Goal: Information Seeking & Learning: Learn about a topic

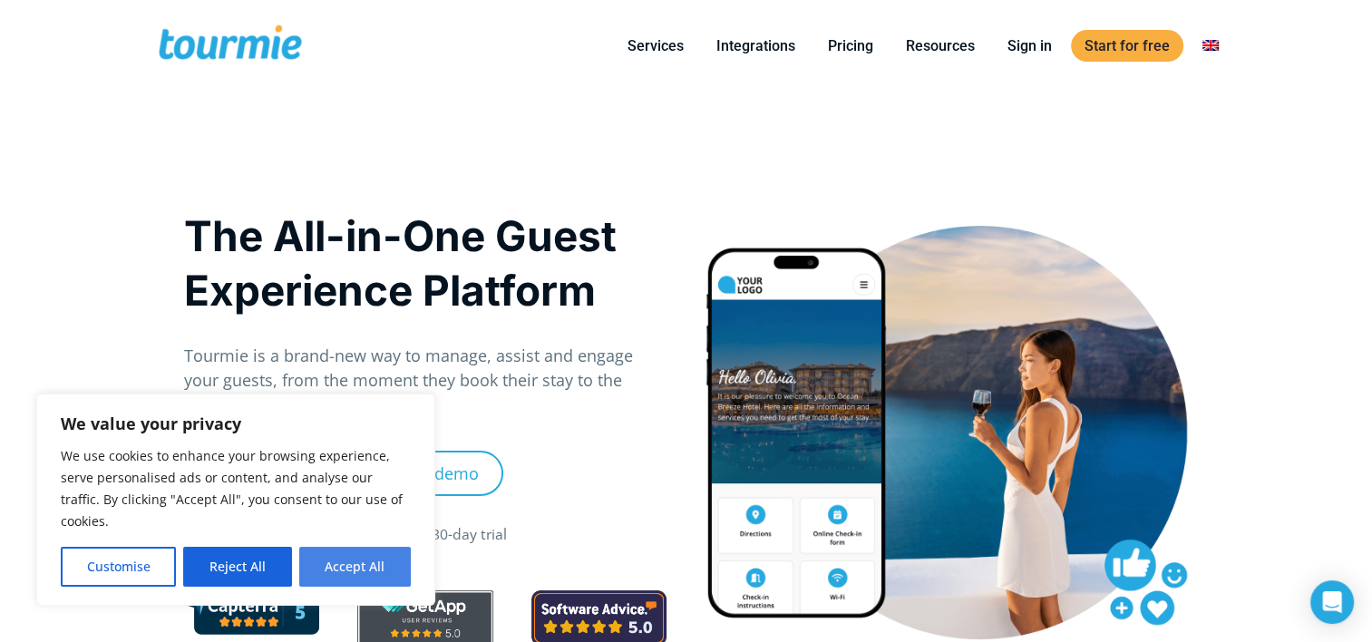
click at [348, 569] on button "Accept All" at bounding box center [355, 567] width 112 height 40
checkbox input "true"
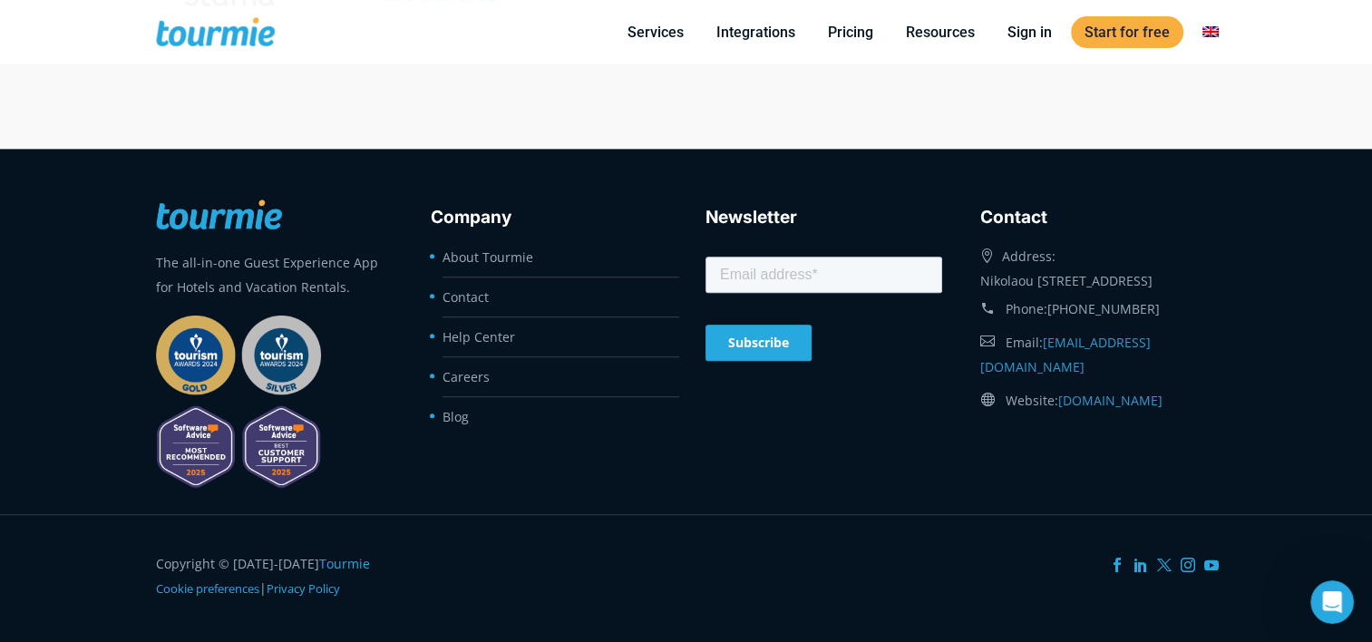
scroll to position [7768, 0]
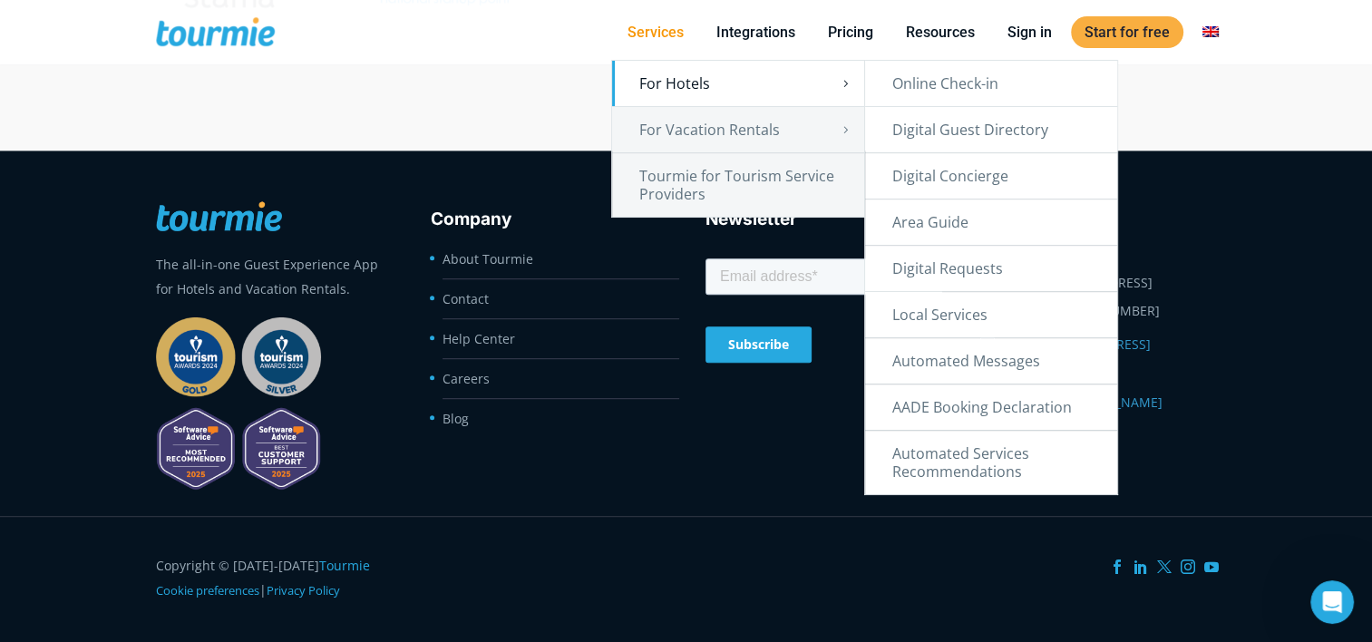
click at [675, 83] on link "For Hotels" at bounding box center [738, 83] width 252 height 45
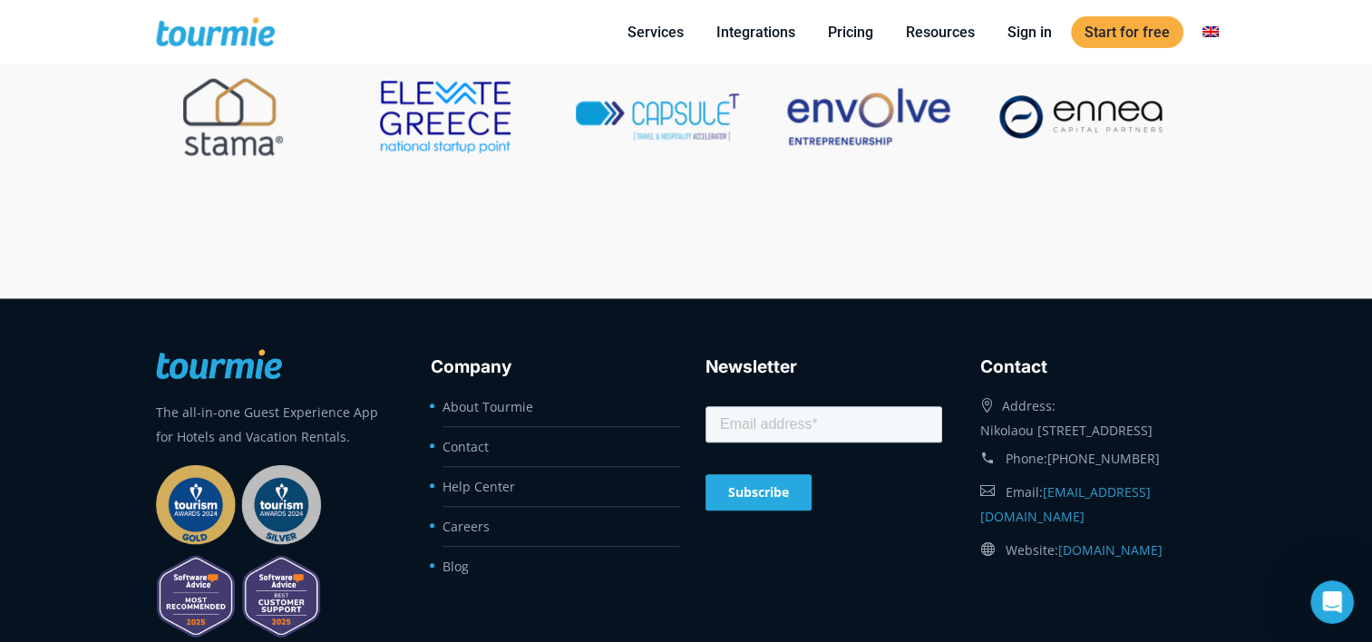
scroll to position [7768, 0]
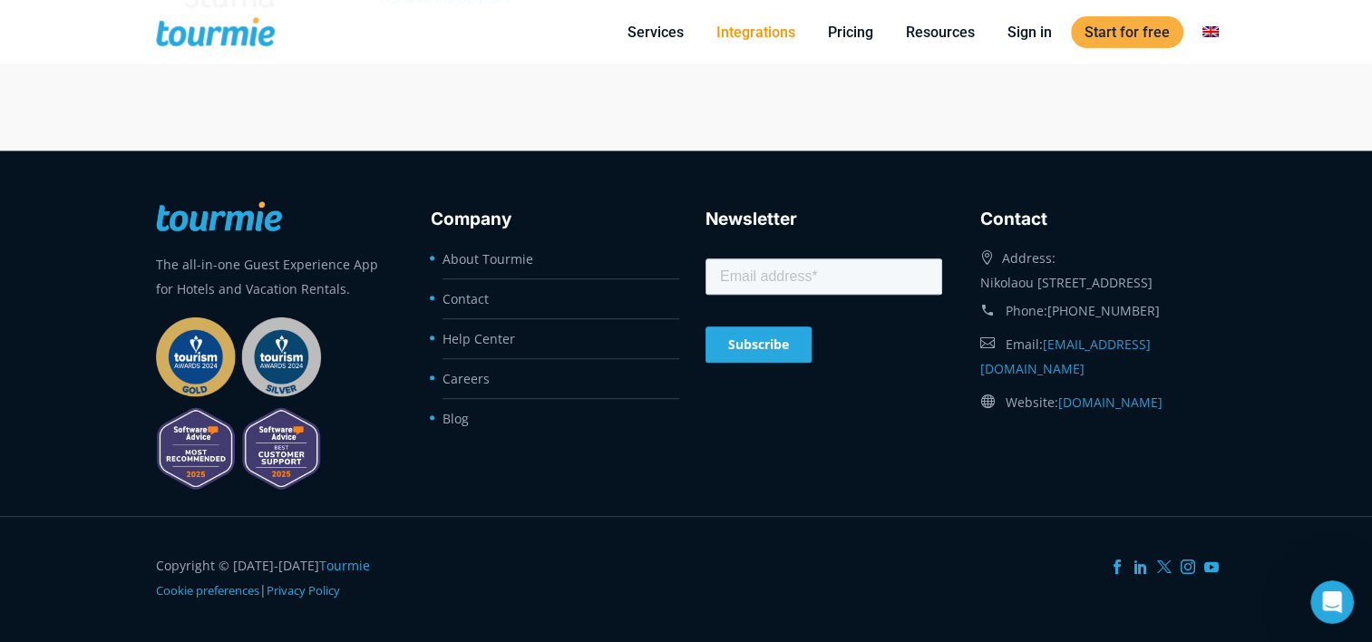
click at [751, 36] on link "Integrations" at bounding box center [756, 32] width 106 height 23
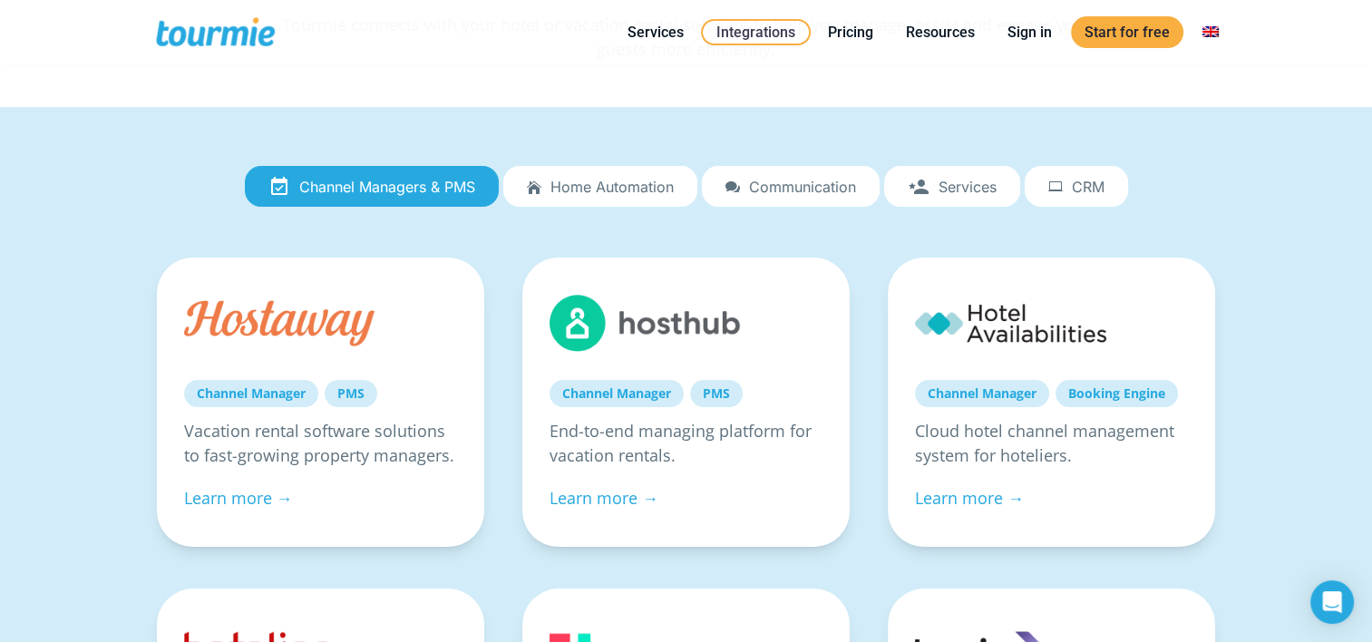
scroll to position [95, 0]
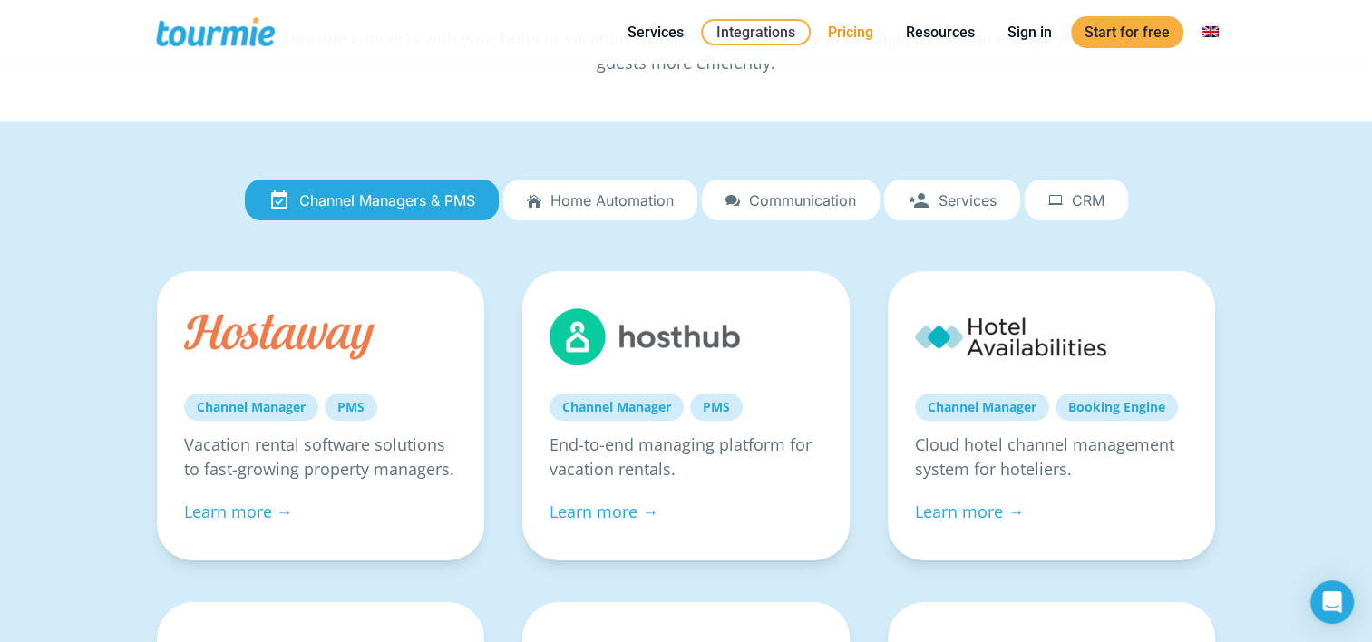
click at [851, 33] on link "Pricing" at bounding box center [850, 32] width 73 height 23
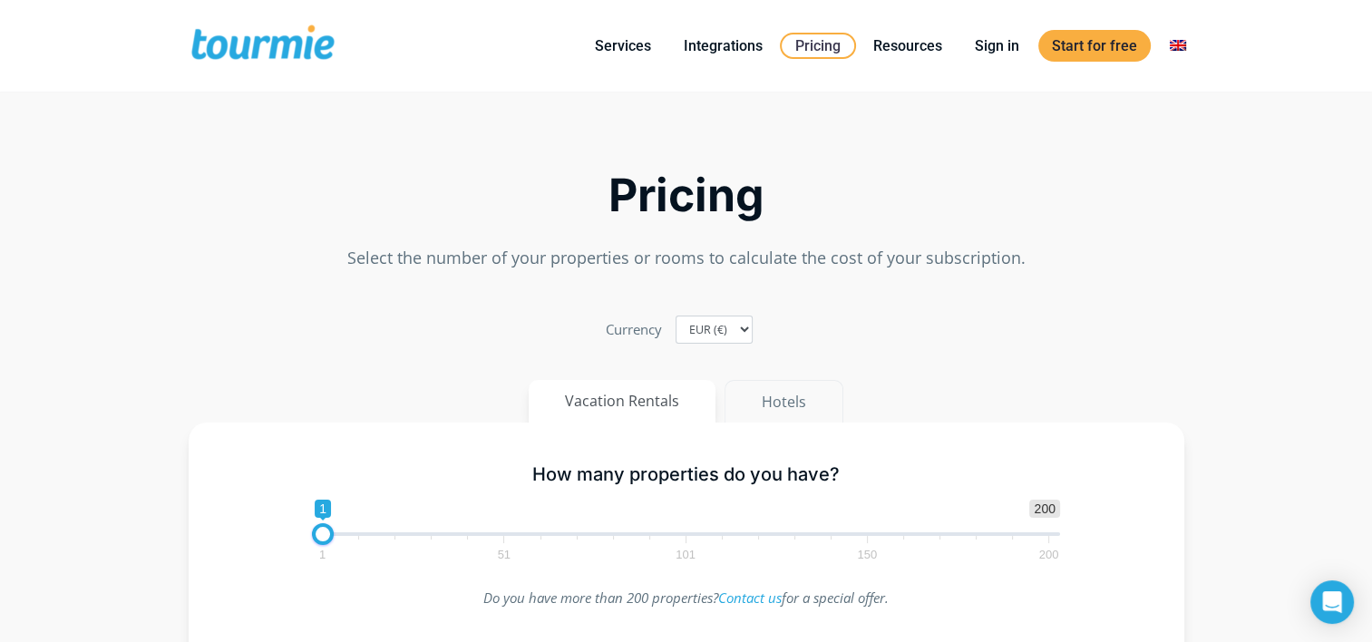
click at [779, 401] on button "Hotels" at bounding box center [783, 402] width 119 height 44
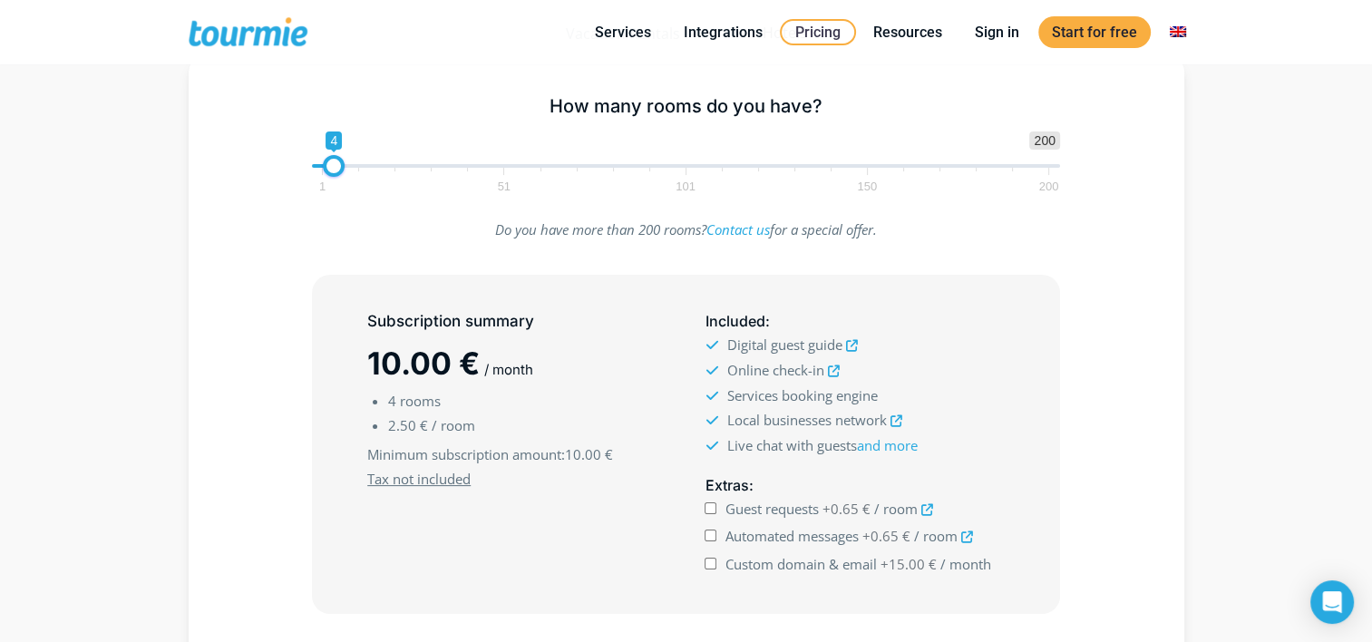
scroll to position [278, 0]
click at [501, 163] on span "1 200 0 0 4 1 51 101 150 200" at bounding box center [686, 159] width 748 height 59
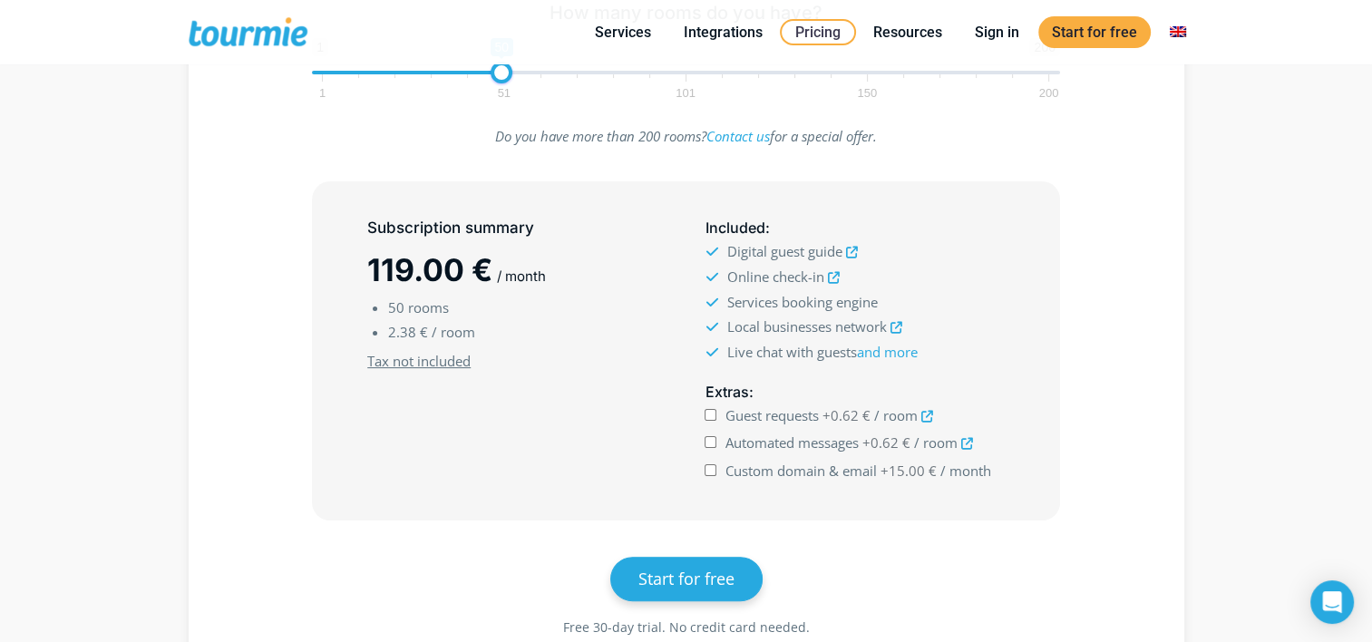
scroll to position [371, 0]
click at [678, 75] on span "1 51 101 150 200" at bounding box center [685, 84] width 726 height 23
click at [689, 79] on span "1 51 101 150 200" at bounding box center [685, 84] width 726 height 23
click at [684, 73] on span "1 51 101 150 200" at bounding box center [685, 84] width 726 height 23
type input "100"
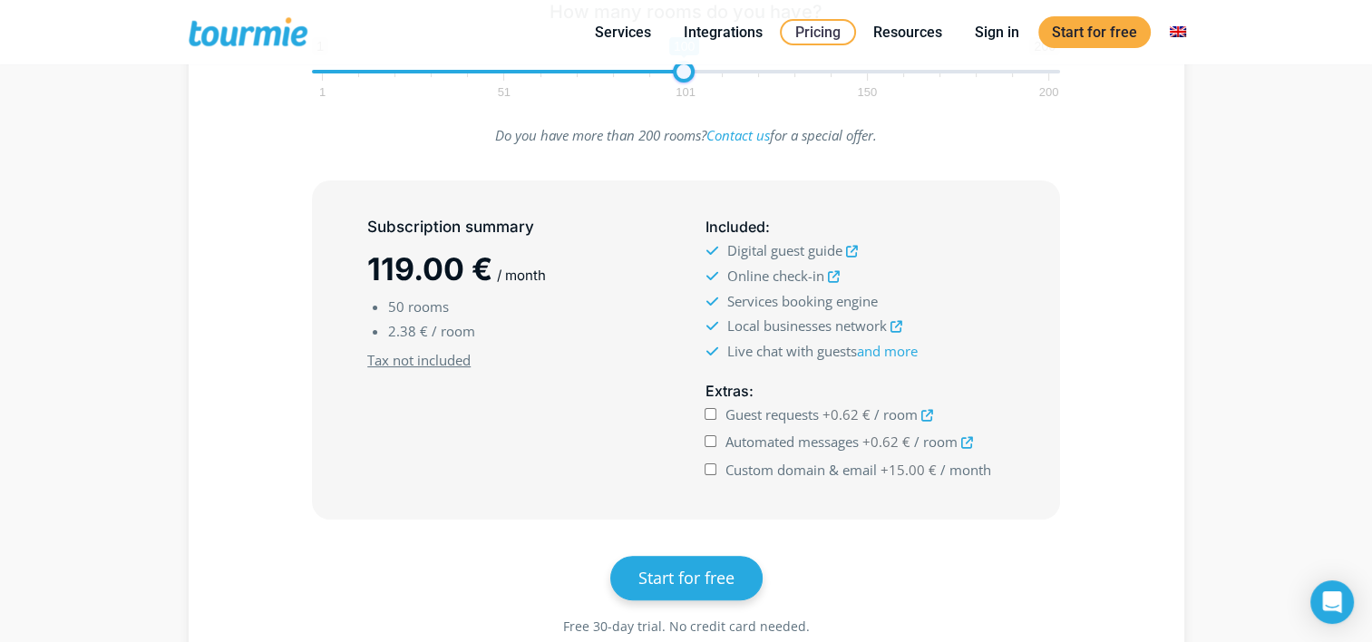
drag, startPoint x: 509, startPoint y: 73, endPoint x: 690, endPoint y: 82, distance: 181.5
click at [690, 82] on span "1 200 0 0 100 1 51 101 150 200" at bounding box center [686, 66] width 748 height 59
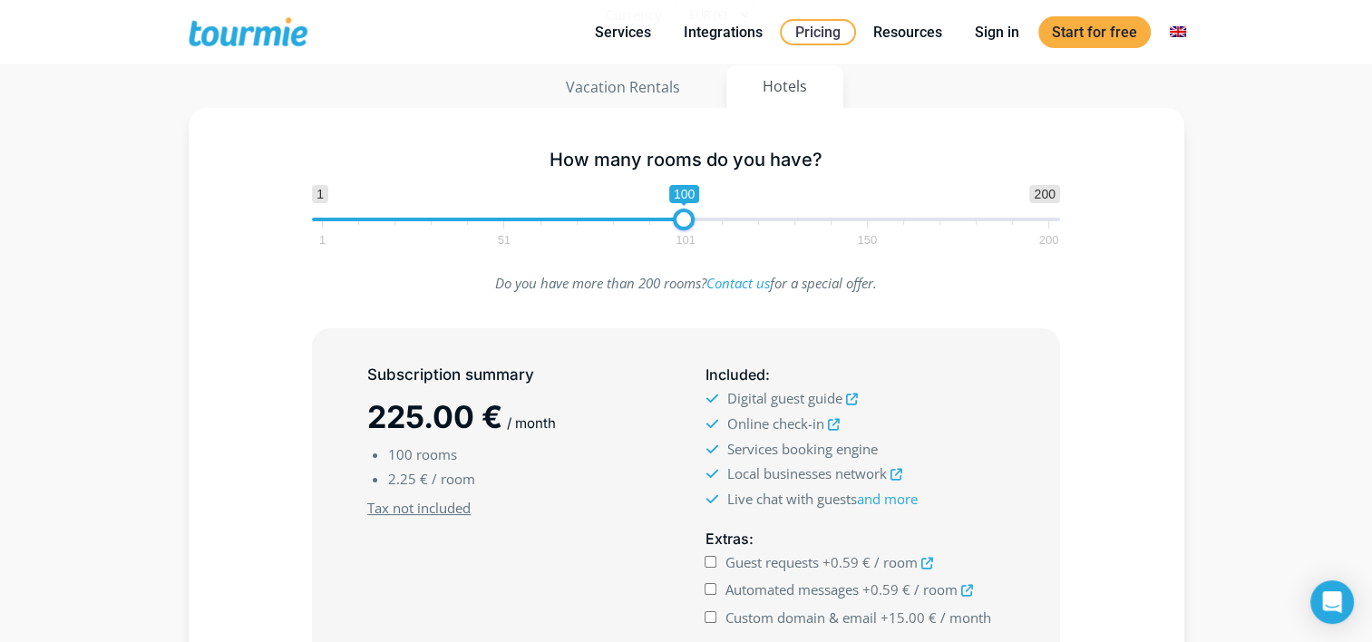
scroll to position [228, 0]
